Goal: Task Accomplishment & Management: Use online tool/utility

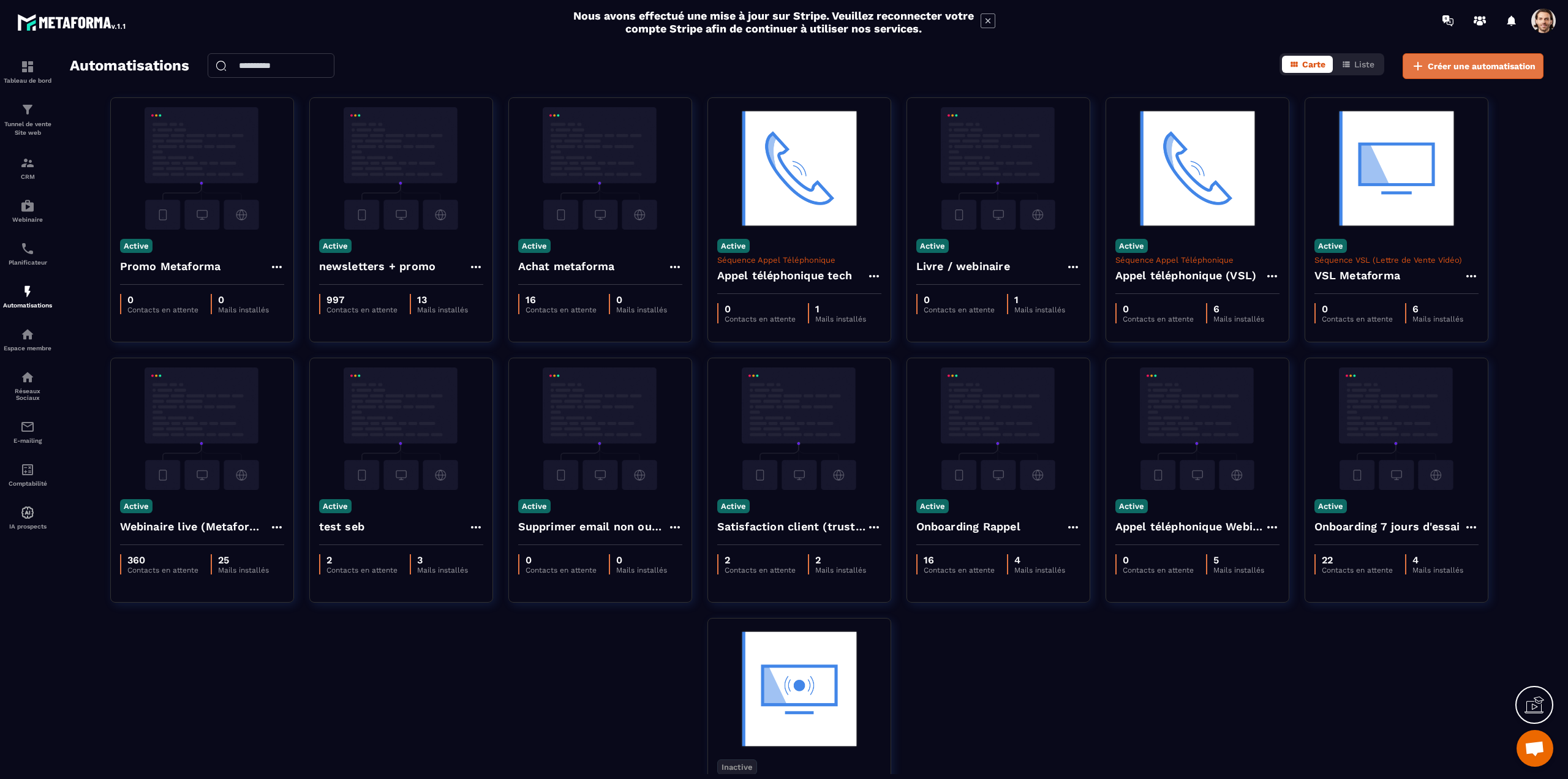
click at [1409, 70] on button "Créer une automatisation" at bounding box center [1472, 66] width 141 height 26
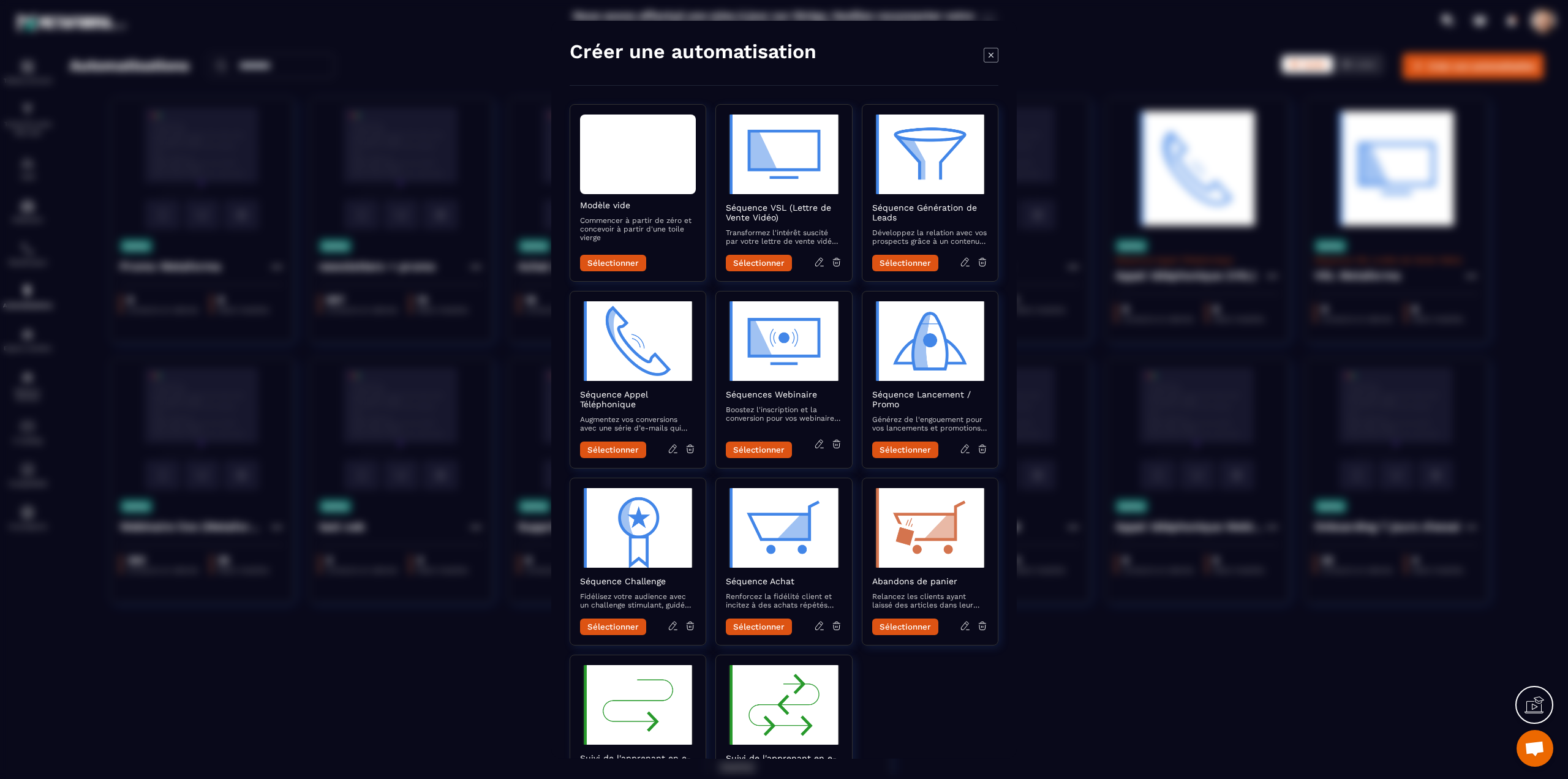
click at [995, 53] on icon "Modal window" at bounding box center [991, 54] width 15 height 15
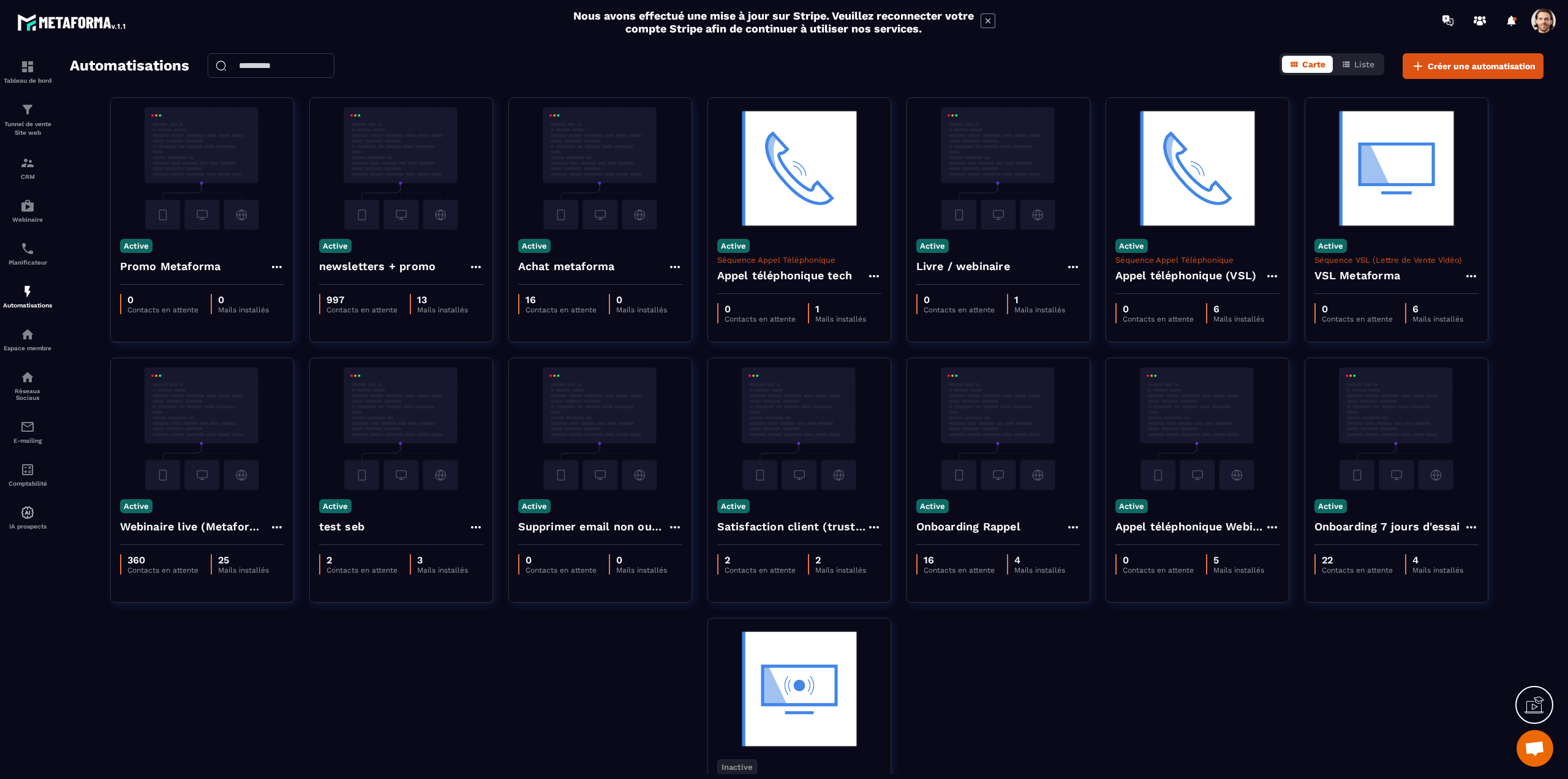
click at [1538, 15] on span at bounding box center [1543, 21] width 24 height 24
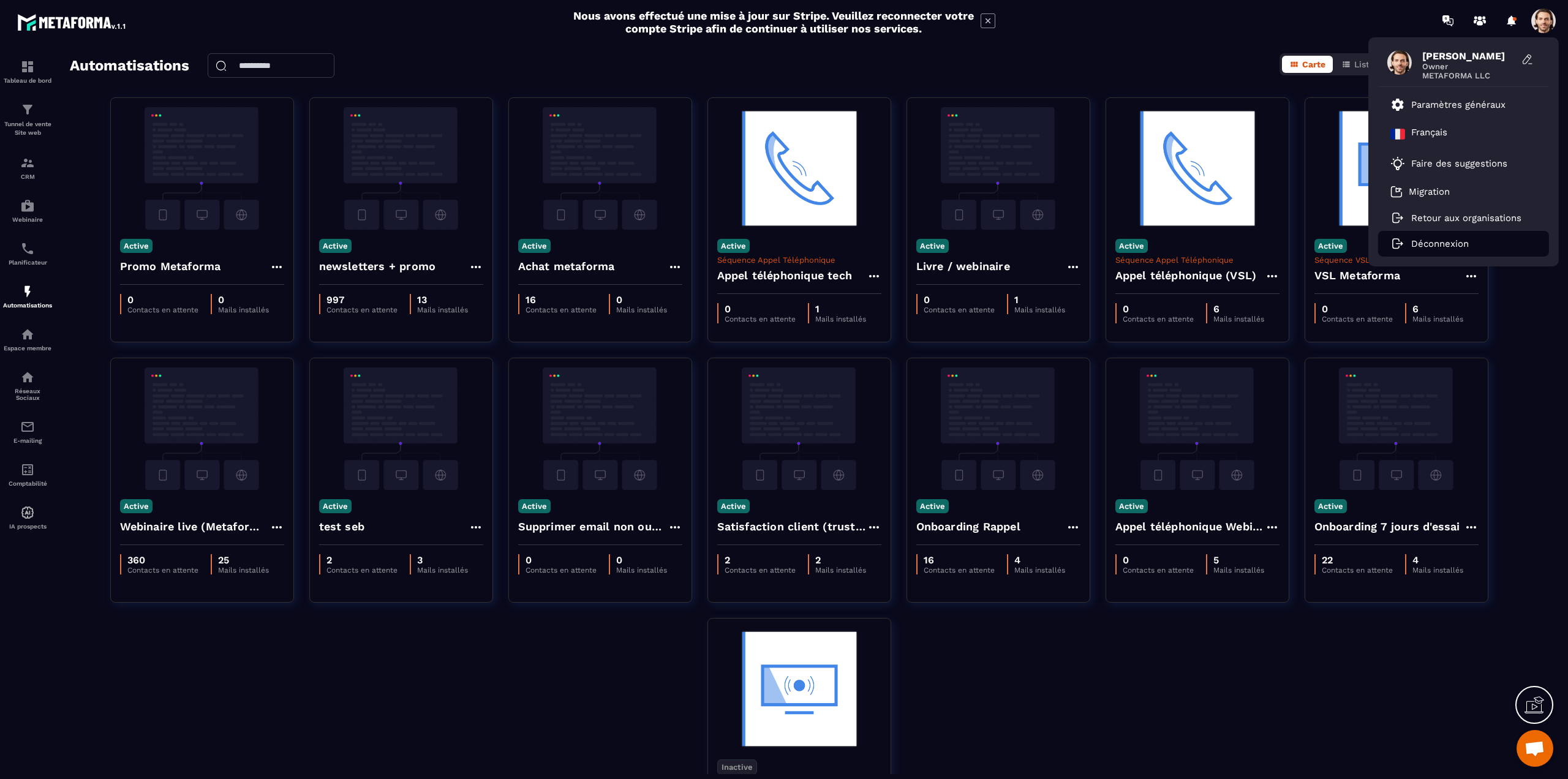
click at [1418, 242] on p "Déconnexion" at bounding box center [1440, 244] width 58 height 11
